Goal: Ask a question

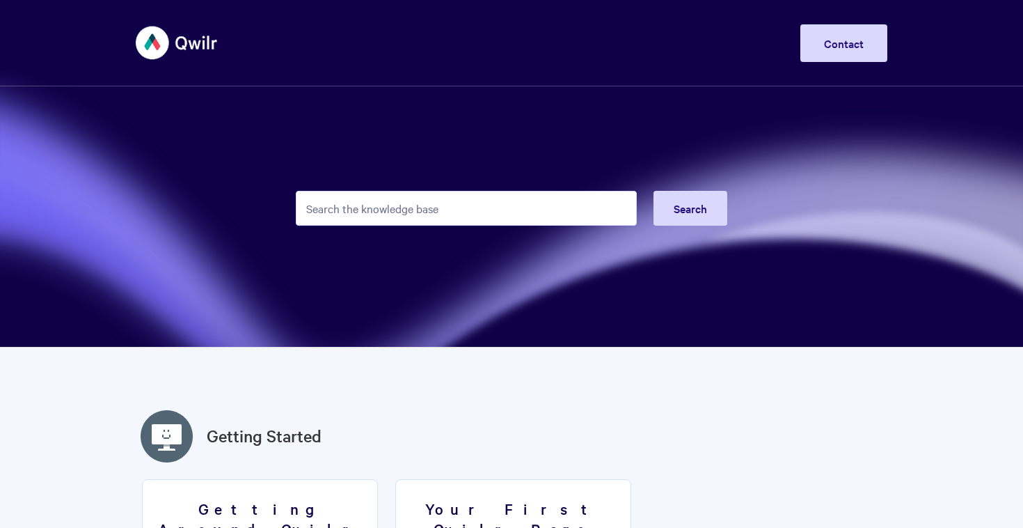
click at [473, 210] on input "Search the knowledge base" at bounding box center [466, 208] width 341 height 35
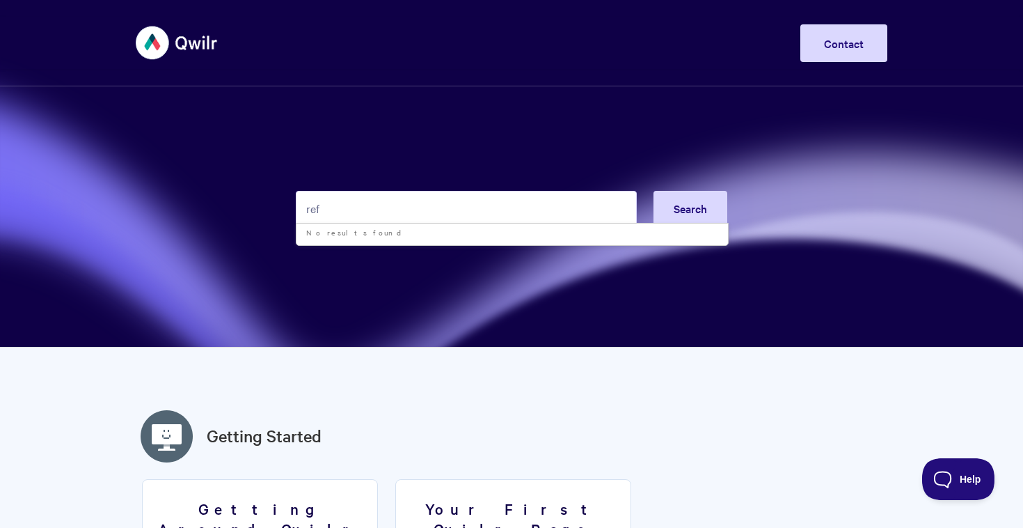
type input "ref"
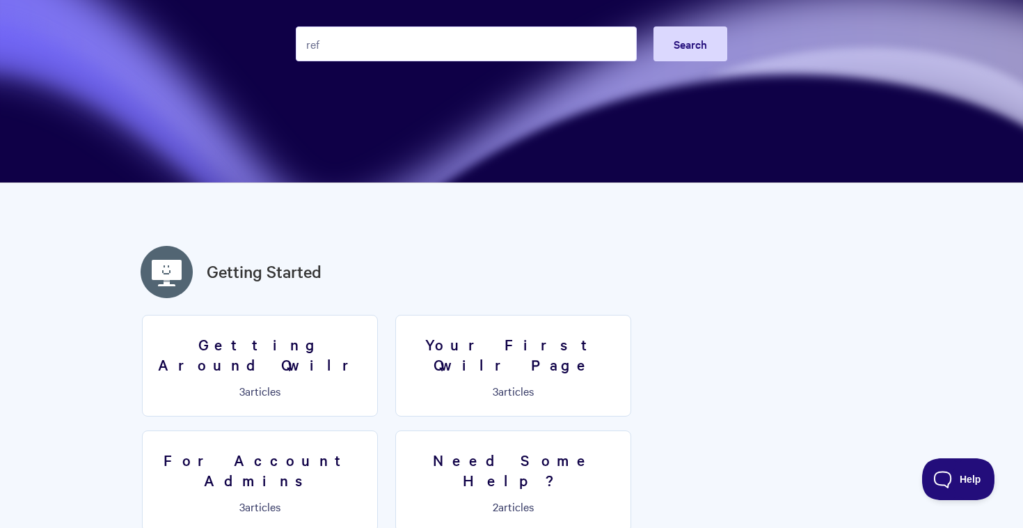
scroll to position [62, 0]
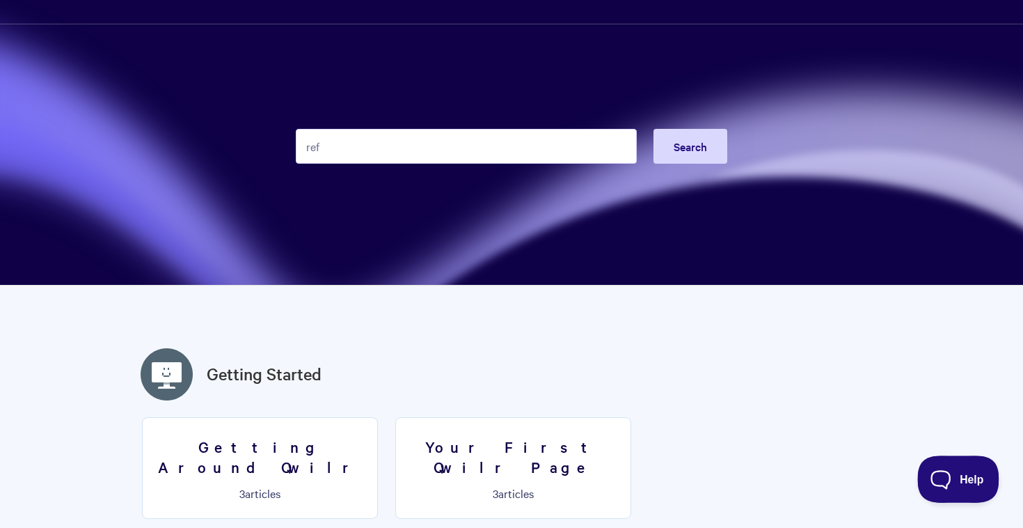
click at [958, 469] on button "Help" at bounding box center [954, 476] width 72 height 42
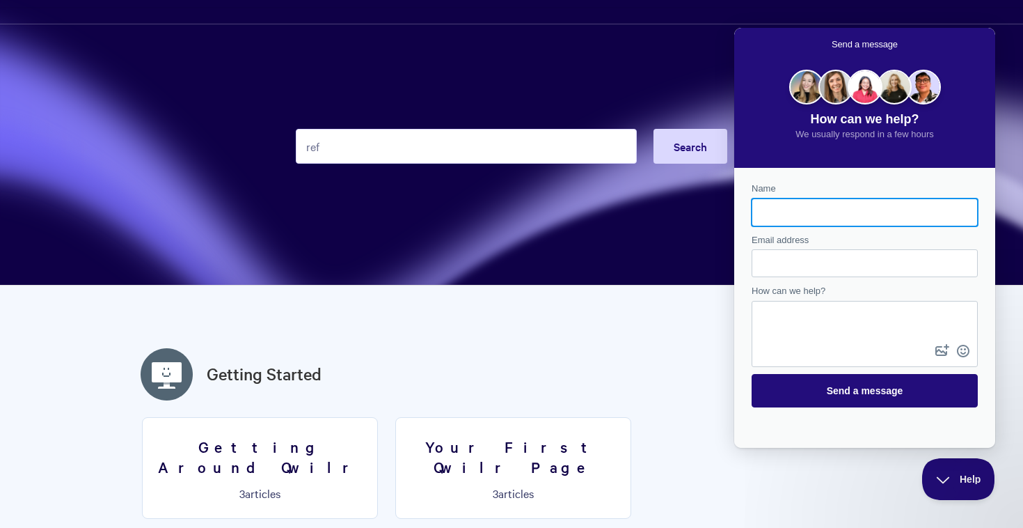
scroll to position [0, 0]
type input "Jessica Nelson"
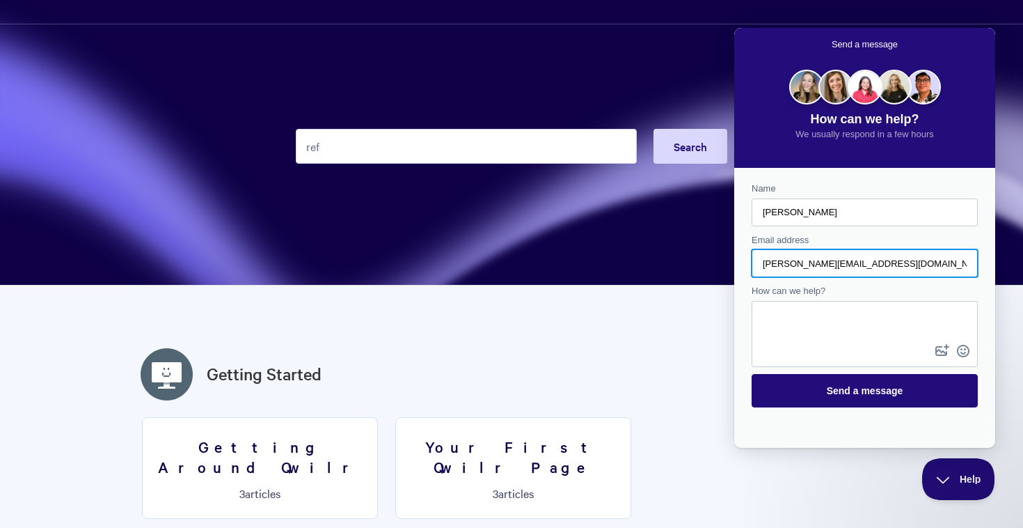
type input "jessica@persistpublicity.com"
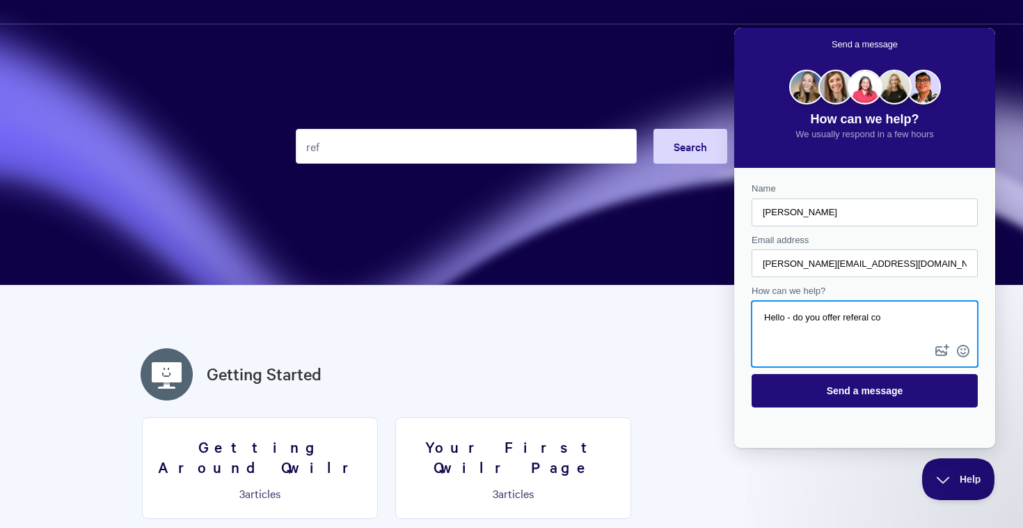
click at [871, 314] on textarea "Hello - do you offer referal co" at bounding box center [864, 321] width 223 height 39
click at [900, 317] on textarea "Hello - do you offer referral co" at bounding box center [864, 321] width 223 height 39
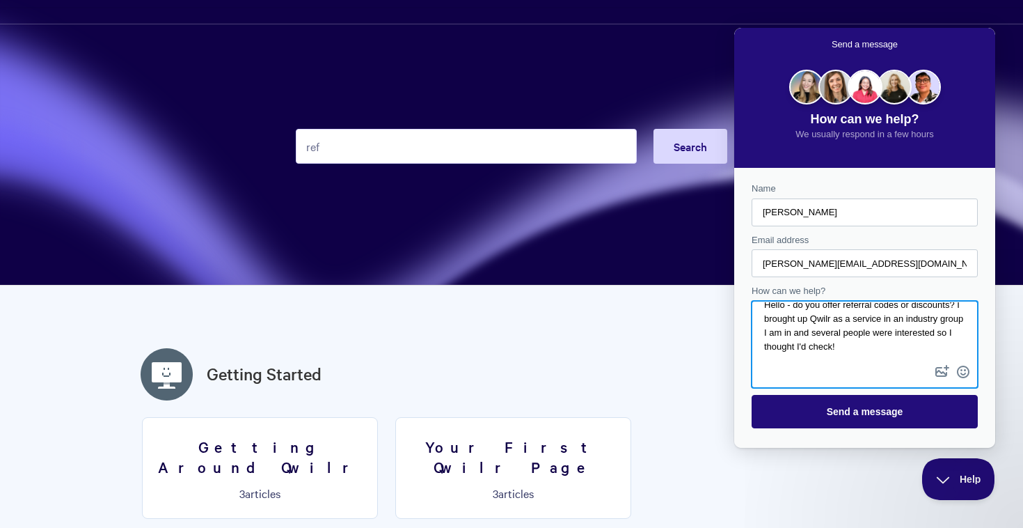
scroll to position [63, 0]
type textarea "Hello - do you offer referral codes or discounts? I brought up Qwilr as a servi…"
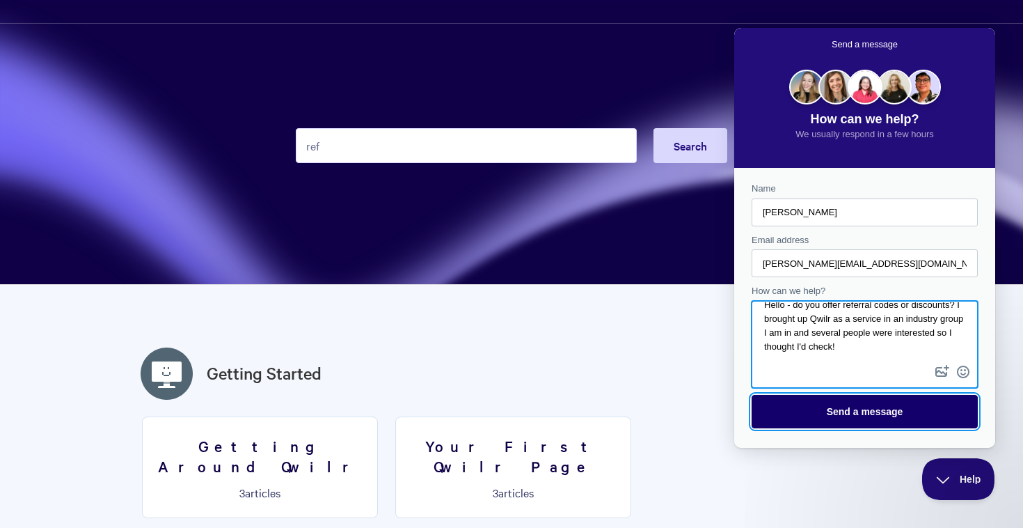
click at [913, 418] on span "Send a message" at bounding box center [865, 411] width 196 height 32
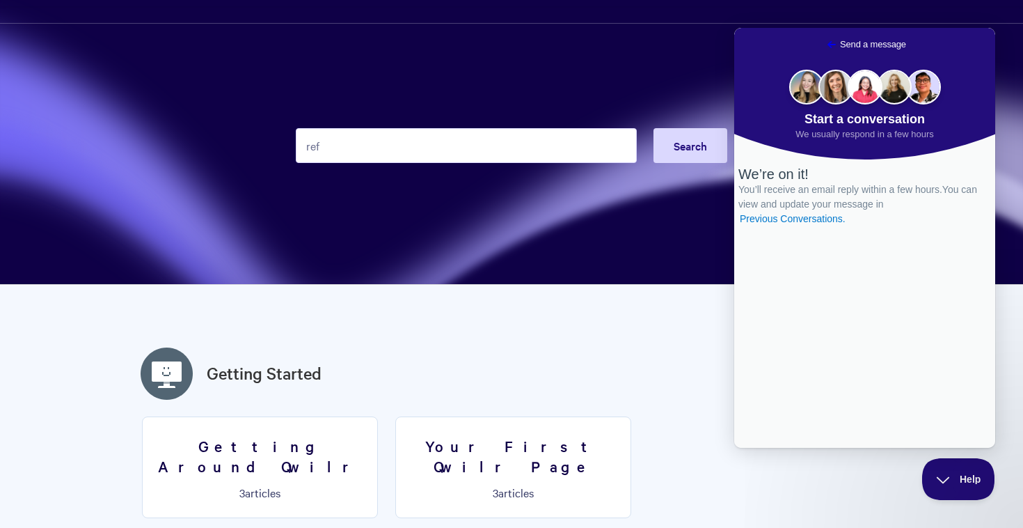
click at [617, 358] on h2 "Getting Started" at bounding box center [512, 373] width 752 height 58
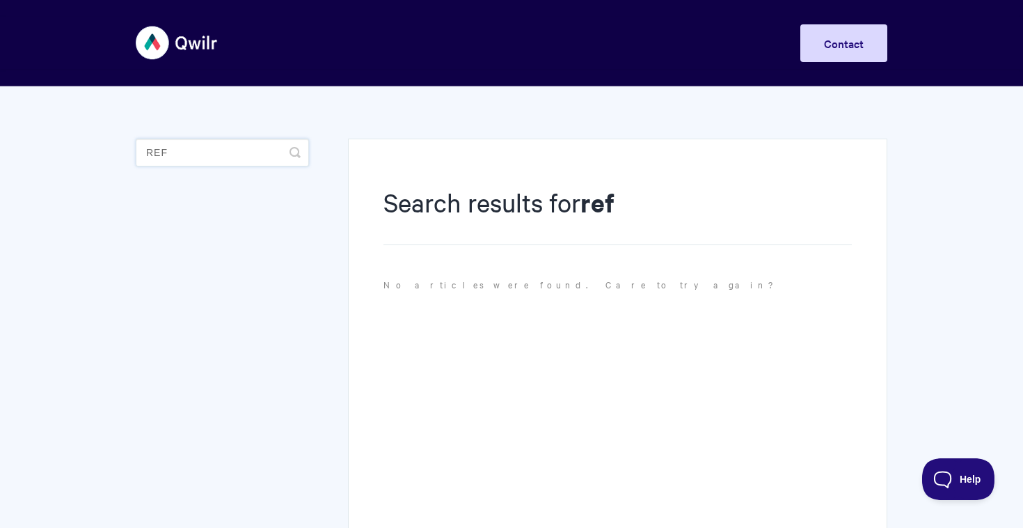
click at [218, 143] on input "ref" at bounding box center [222, 153] width 173 height 28
click at [219, 148] on input "ref" at bounding box center [222, 153] width 173 height 28
type input "f"
type input "referal"
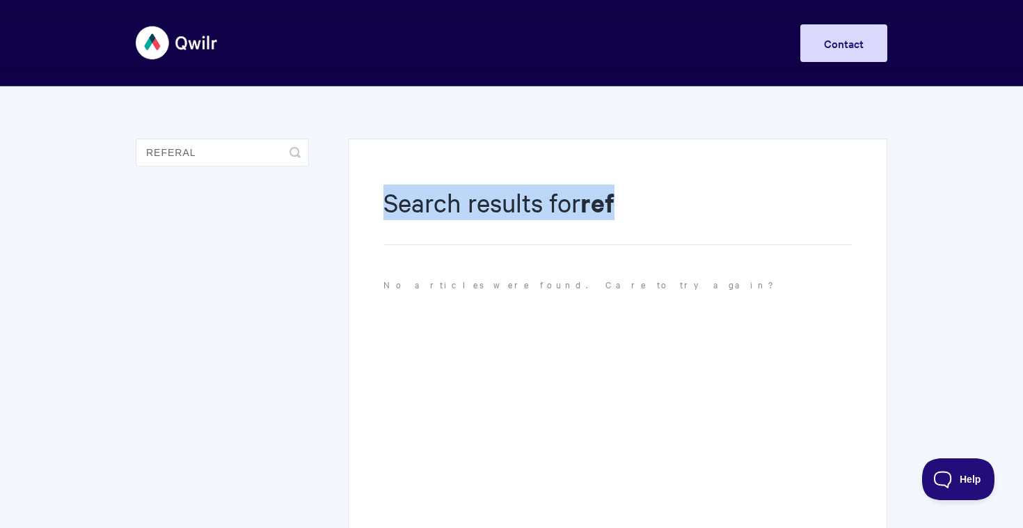
drag, startPoint x: 544, startPoint y: 234, endPoint x: 356, endPoint y: 171, distance: 198.4
click at [356, 172] on div "Search results for ref No articles were found. Care to try again?" at bounding box center [618, 345] width 540 height 412
click at [849, 38] on link "Contact" at bounding box center [844, 43] width 87 height 38
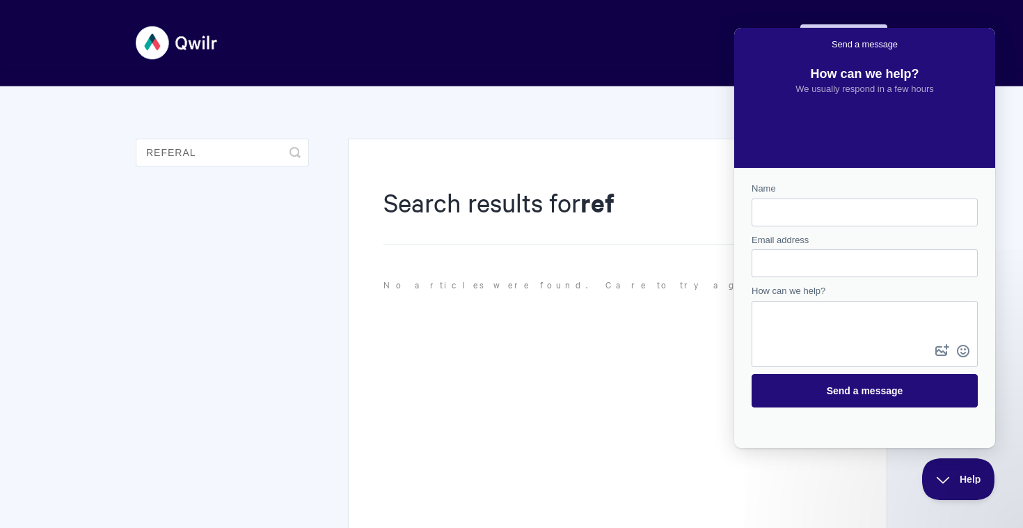
click at [596, 405] on div "Search results for ref No articles were found. Care to try again?" at bounding box center [618, 345] width 540 height 412
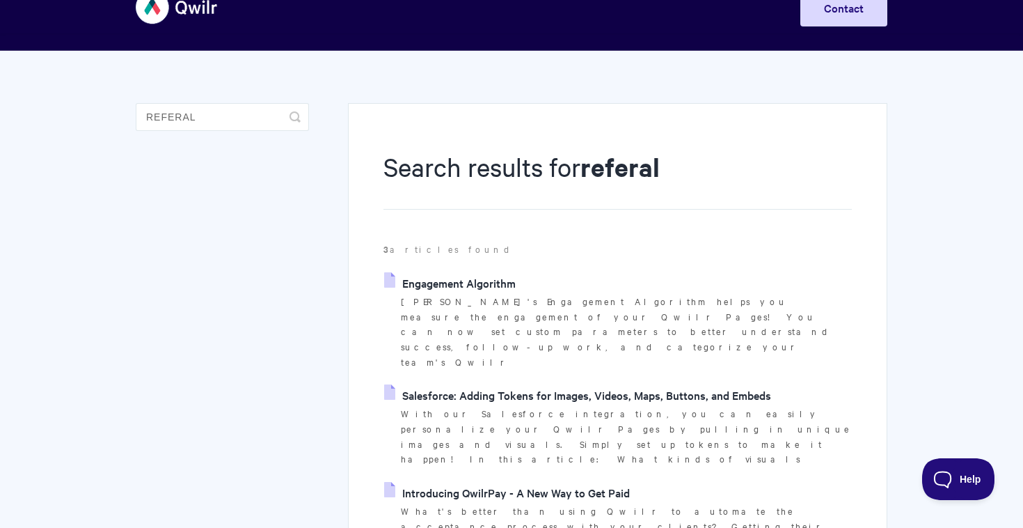
scroll to position [63, 0]
